Goal: Task Accomplishment & Management: Manage account settings

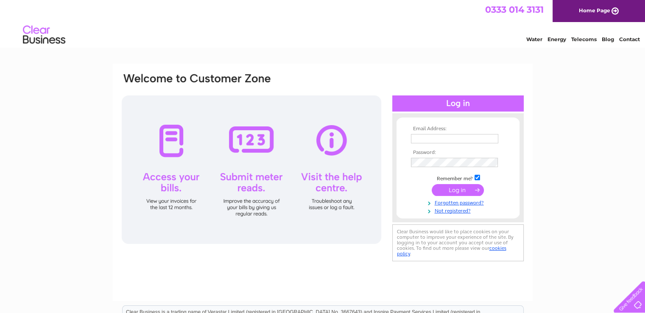
type input "[EMAIL_ADDRESS][DOMAIN_NAME]"
click at [451, 191] on input "submit" at bounding box center [458, 190] width 52 height 12
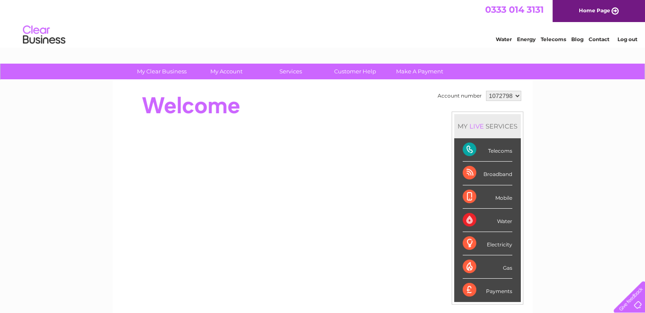
click at [494, 151] on div "Telecoms" at bounding box center [488, 149] width 50 height 23
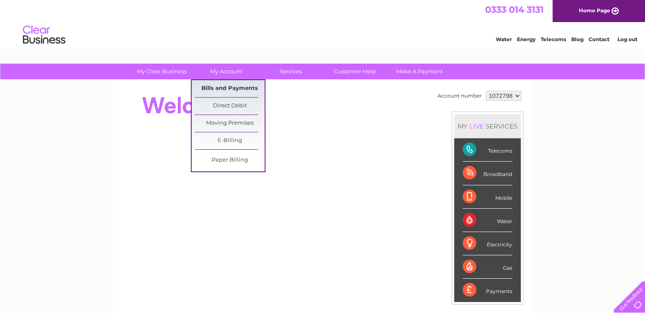
click at [238, 85] on link "Bills and Payments" at bounding box center [230, 88] width 70 height 17
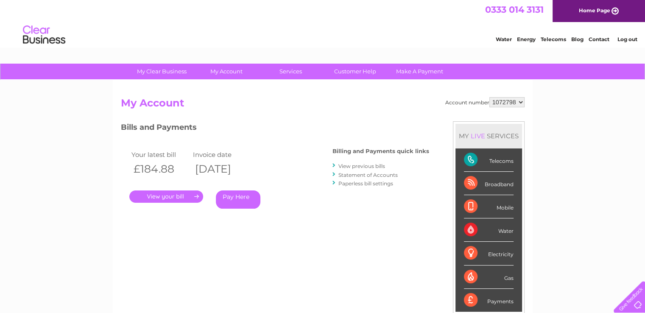
click at [166, 198] on link "." at bounding box center [166, 196] width 74 height 12
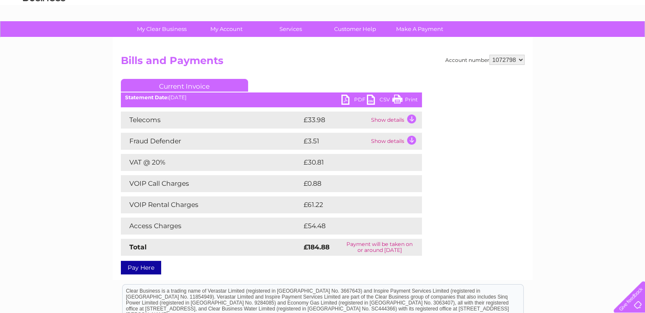
scroll to position [85, 0]
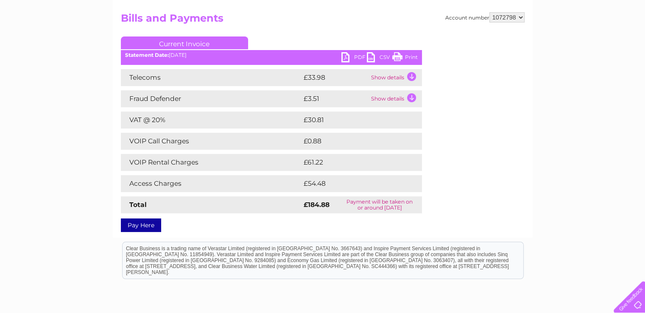
click at [411, 78] on td "Show details" at bounding box center [395, 77] width 53 height 17
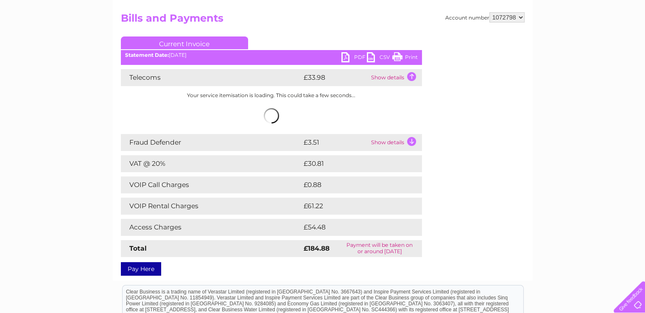
click at [405, 56] on link "Print" at bounding box center [404, 58] width 25 height 12
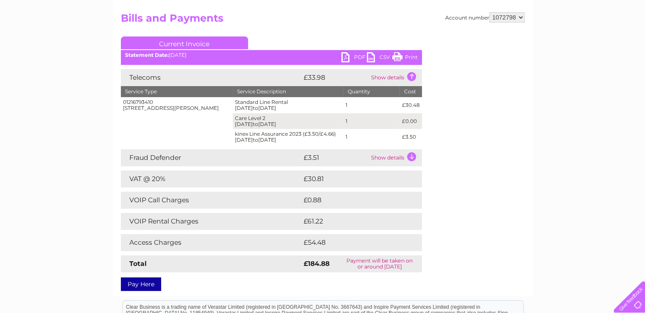
click at [411, 156] on td "Show details" at bounding box center [395, 157] width 53 height 17
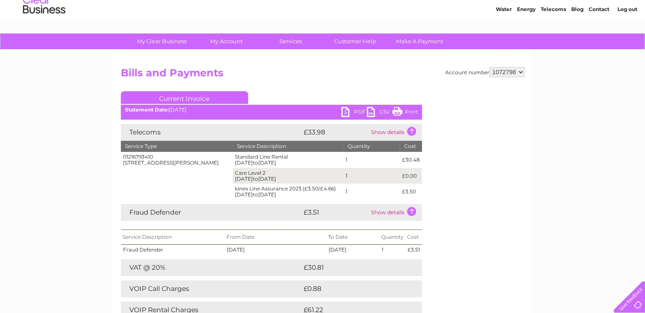
scroll to position [0, 0]
